Goal: Information Seeking & Learning: Check status

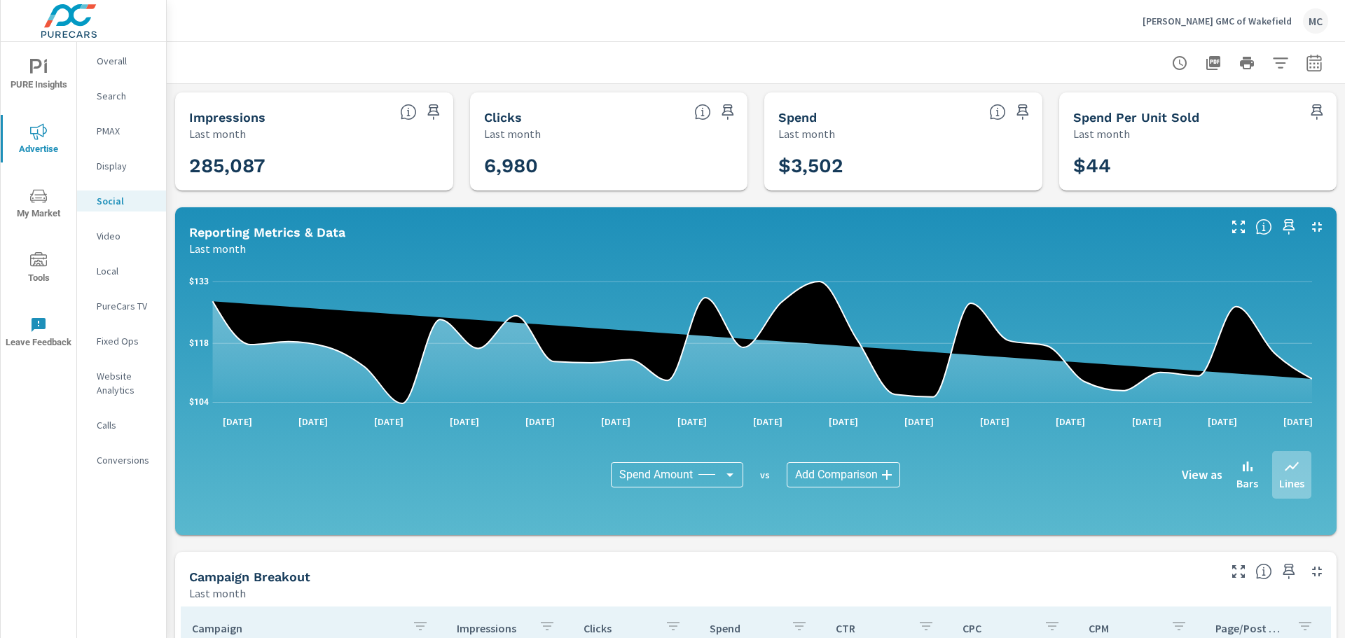
click at [120, 203] on p "Social" at bounding box center [126, 201] width 58 height 14
click at [41, 69] on icon "nav menu" at bounding box center [38, 67] width 17 height 17
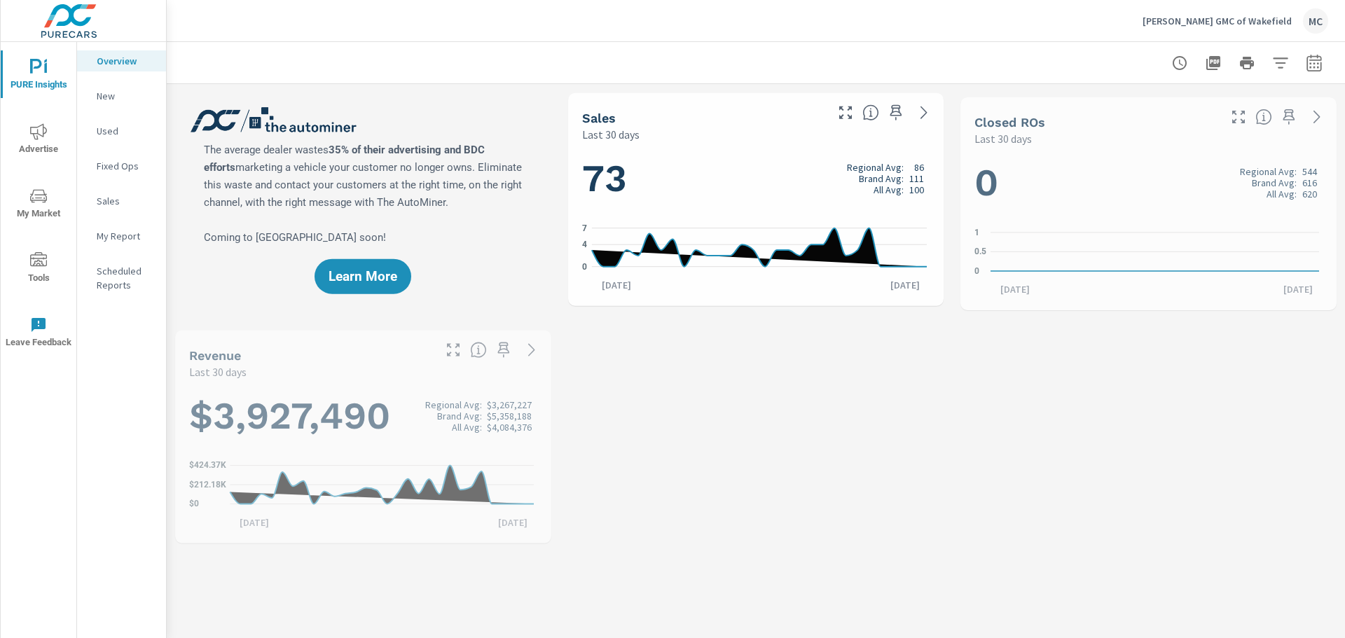
scroll to position [263, 0]
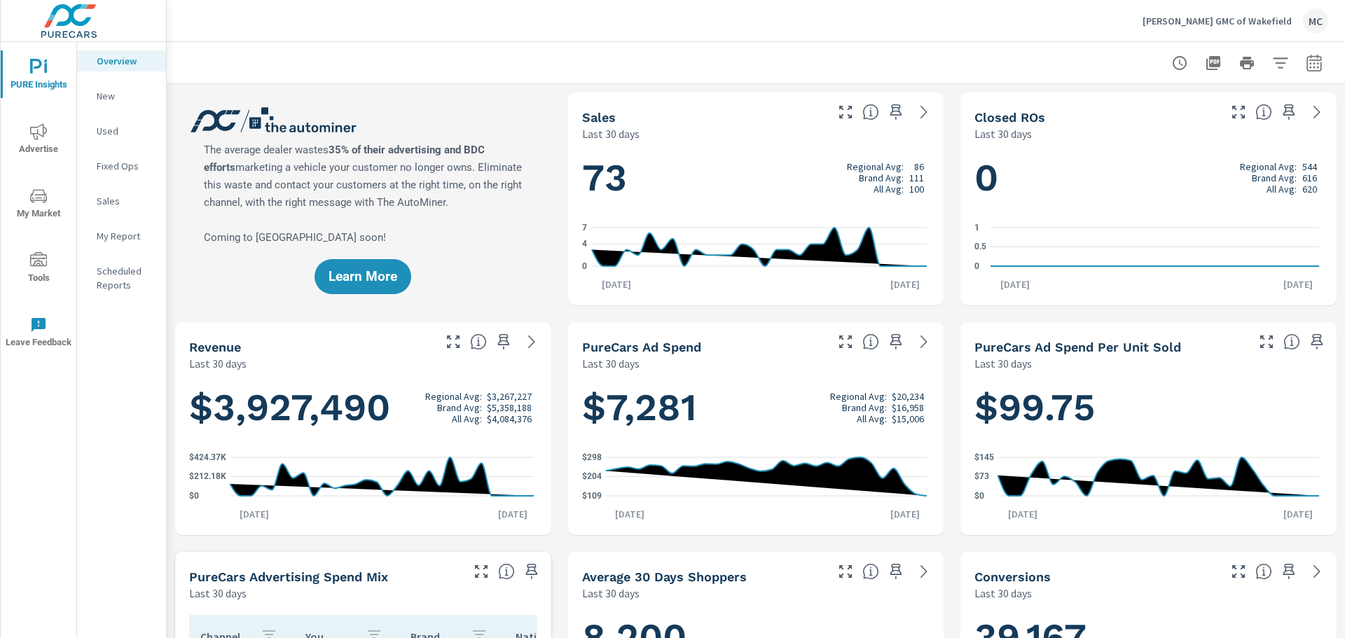
click at [123, 121] on div "Used" at bounding box center [121, 131] width 89 height 21
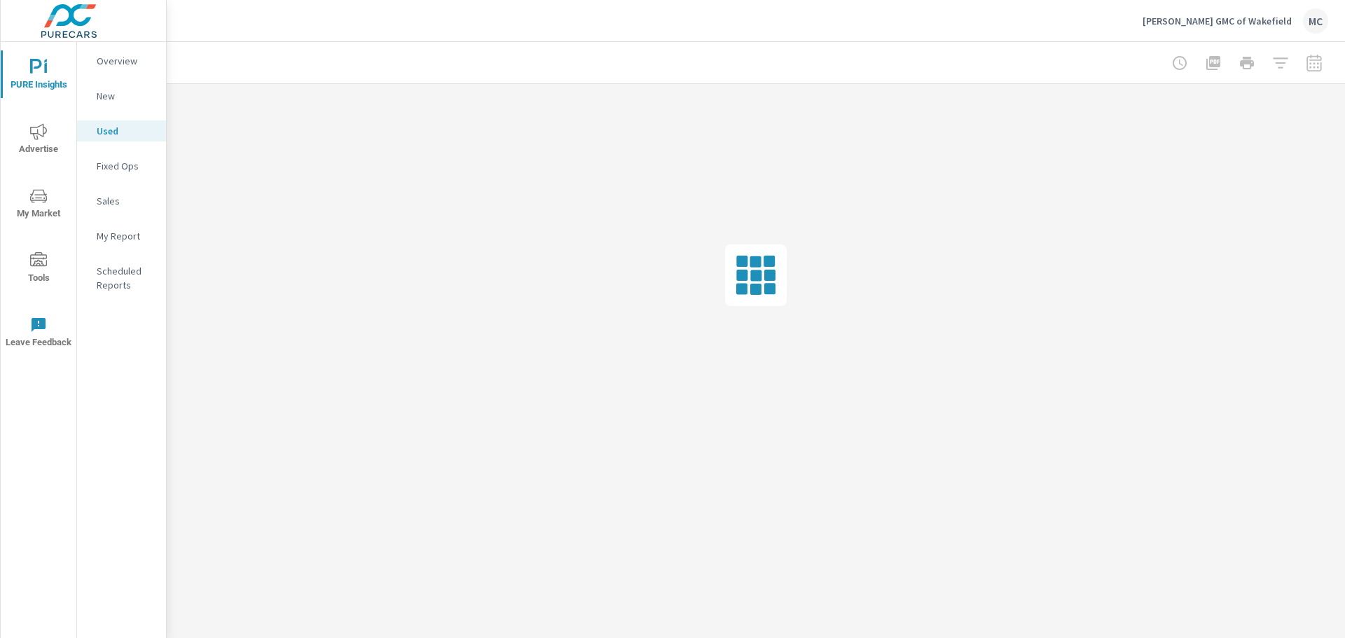
click at [40, 158] on button "Advertise" at bounding box center [39, 139] width 76 height 48
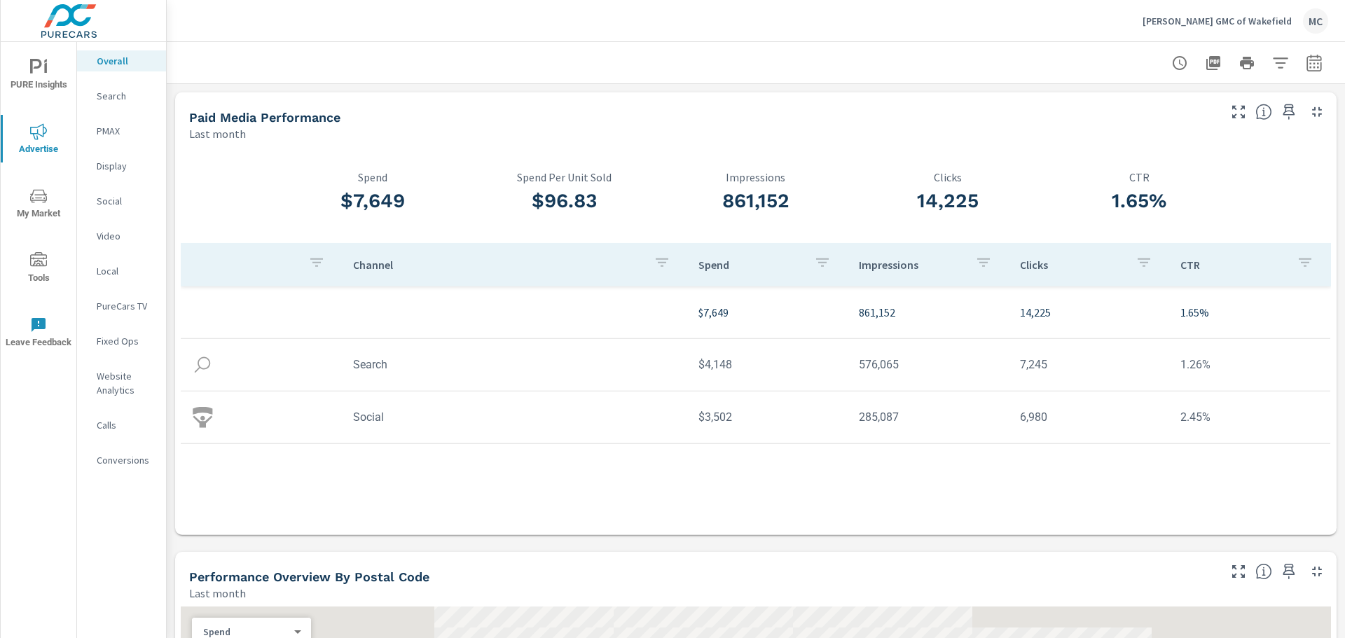
click at [118, 99] on p "Search" at bounding box center [126, 96] width 58 height 14
